Goal: Task Accomplishment & Management: Use online tool/utility

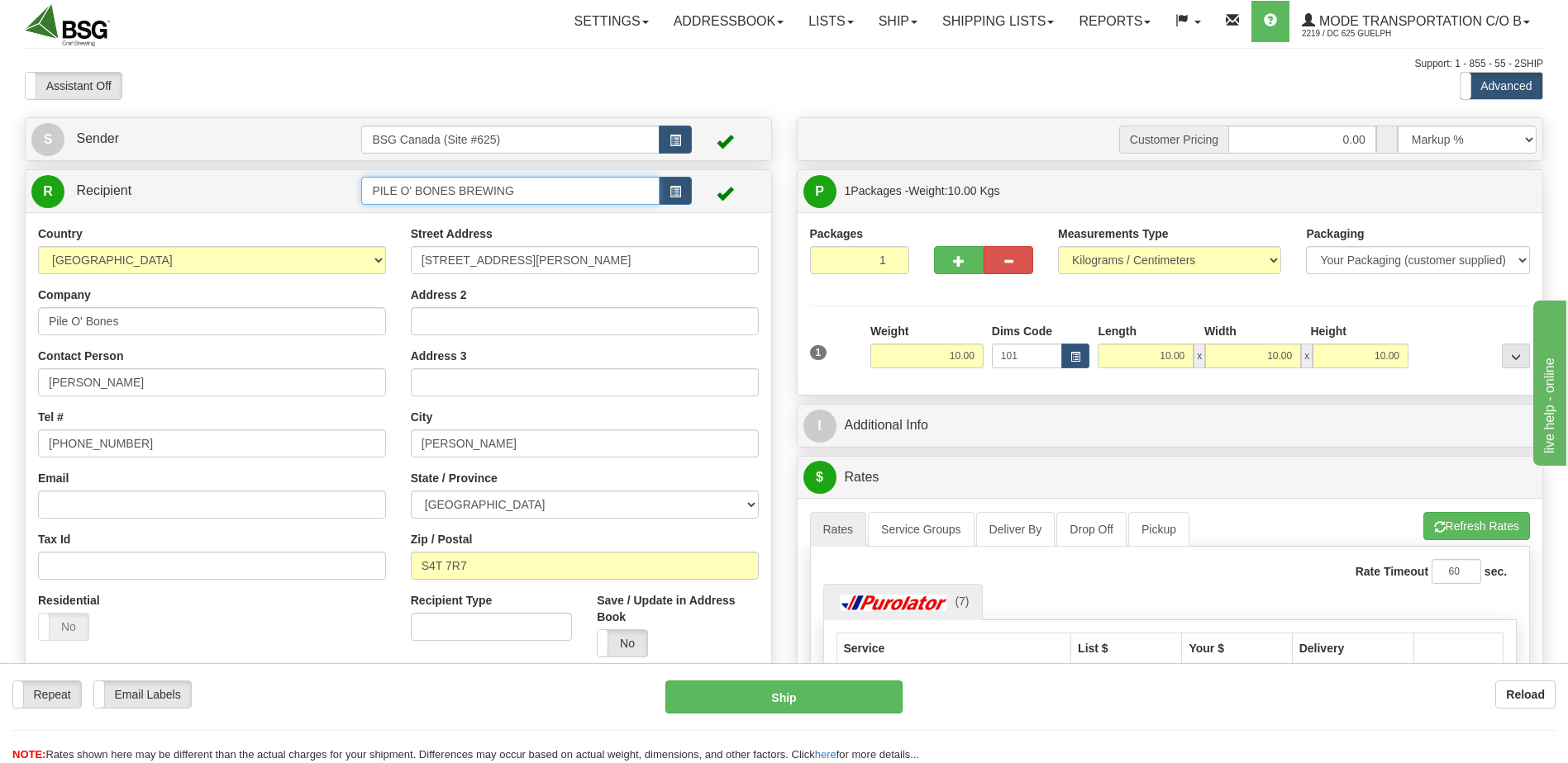
drag, startPoint x: 430, startPoint y: 199, endPoint x: 315, endPoint y: 185, distance: 115.8
click at [316, 186] on tr "R Recipient PILE O' BONES BREWING" at bounding box center [398, 192] width 734 height 34
type input "copperhead"
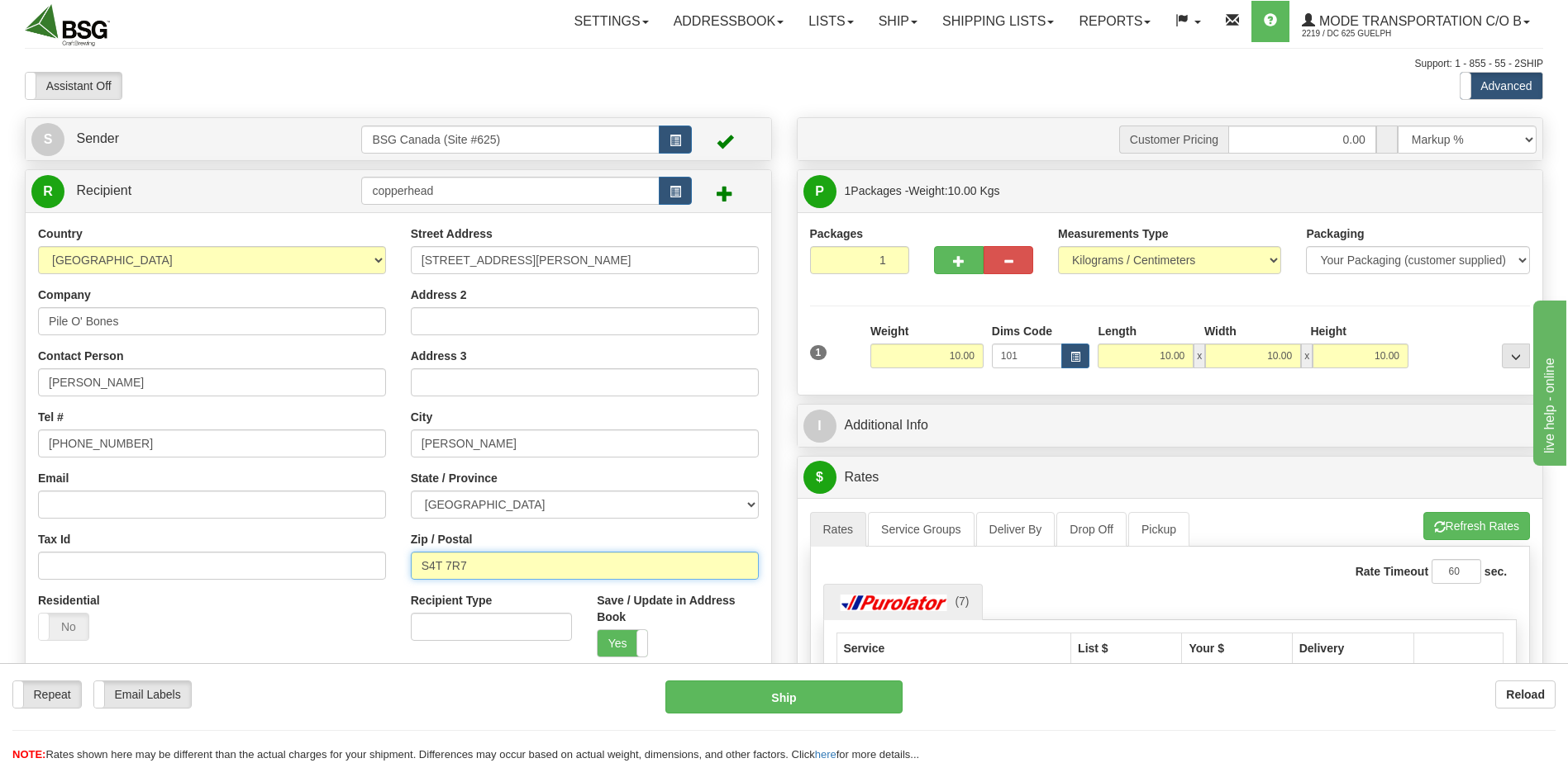
drag, startPoint x: 624, startPoint y: 566, endPoint x: 421, endPoint y: 566, distance: 203.0
click at [421, 566] on input "S4T 7R7" at bounding box center [585, 566] width 348 height 28
paste input "R 2B6"
type input "S4R 2B6"
click at [573, 385] on input "Address 3" at bounding box center [585, 382] width 348 height 28
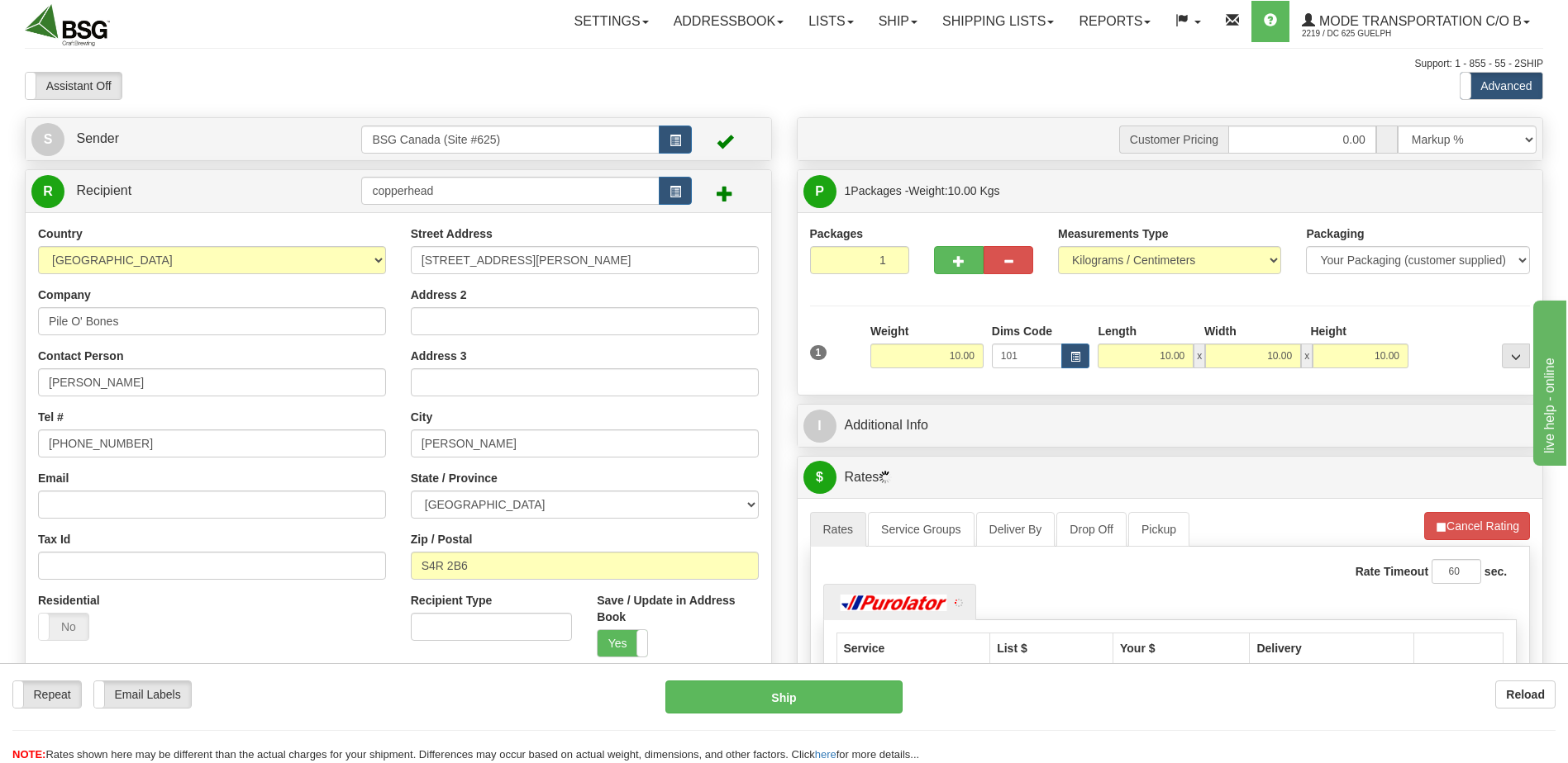
click at [622, 352] on div "Address 3" at bounding box center [585, 372] width 348 height 49
drag, startPoint x: 1046, startPoint y: 358, endPoint x: 1116, endPoint y: 346, distance: 71.0
click at [1083, 352] on div "1 Weight 10.00 Dims Code 101" at bounding box center [1170, 352] width 729 height 59
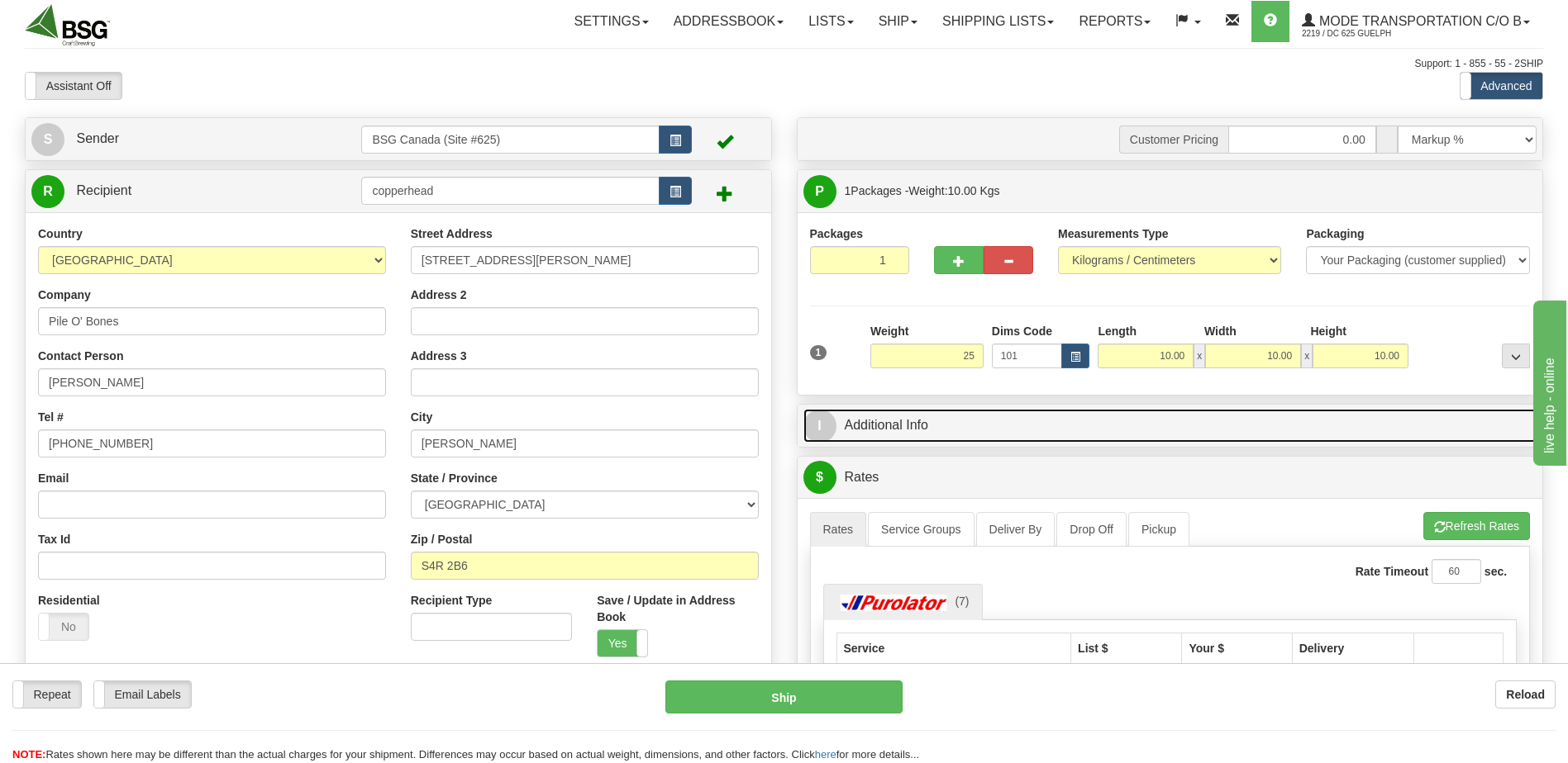
type input "25.00"
click at [1240, 419] on link "I Additional Info" at bounding box center [1170, 426] width 734 height 34
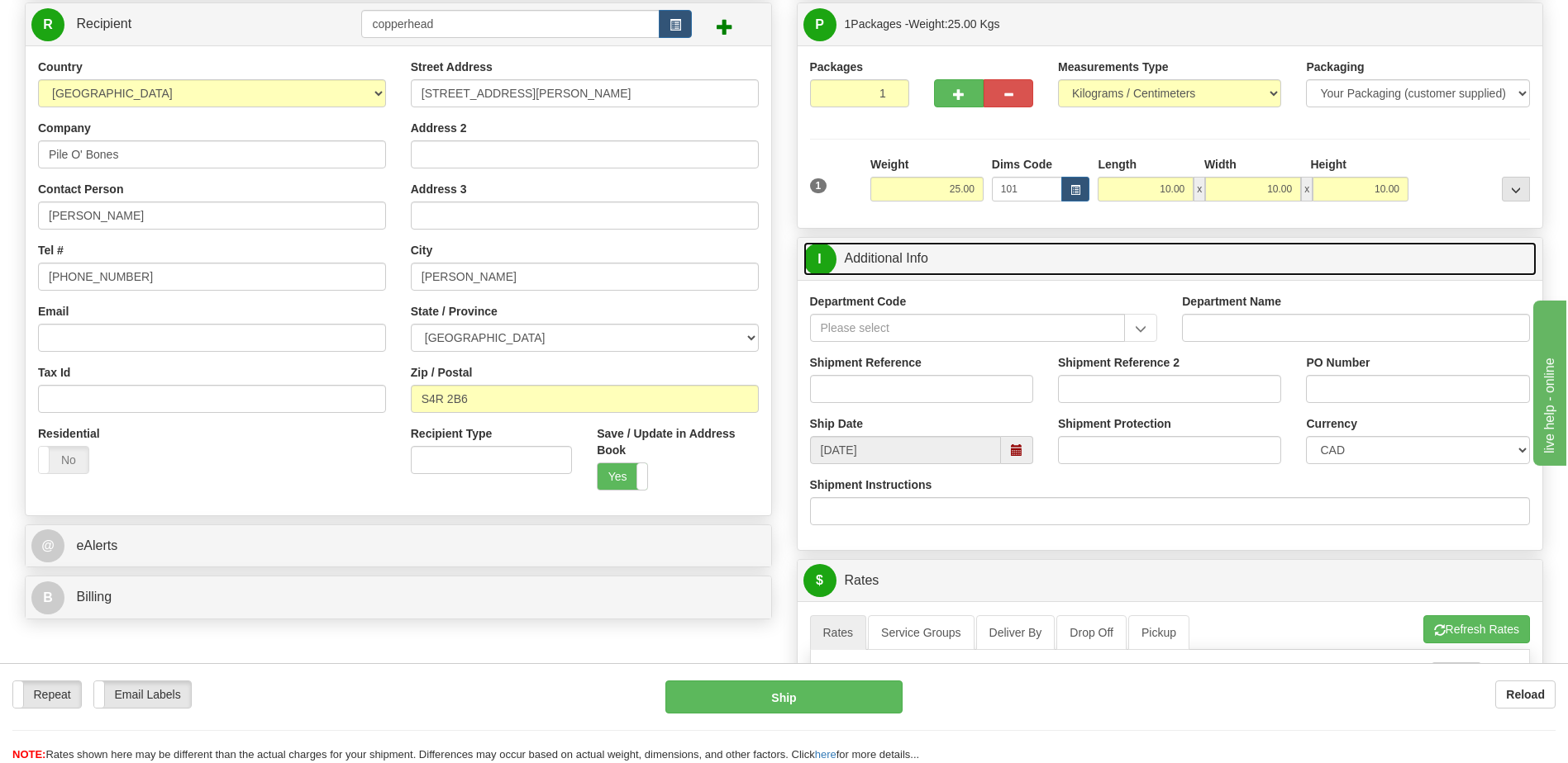
scroll to position [165, 0]
